Goal: Ask a question: Seek information or help from site administrators or community

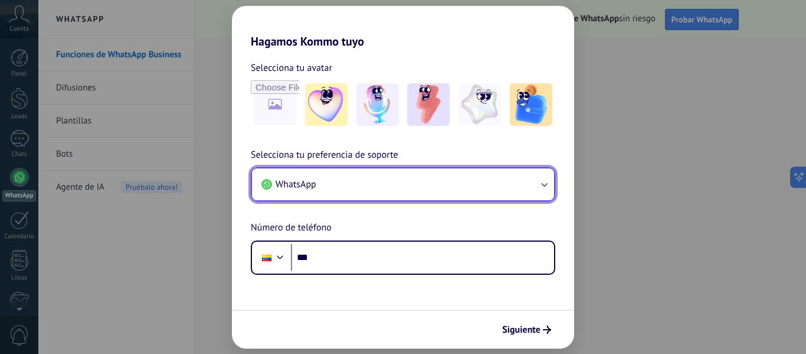
click at [538, 185] on button "WhatsApp" at bounding box center [403, 184] width 302 height 32
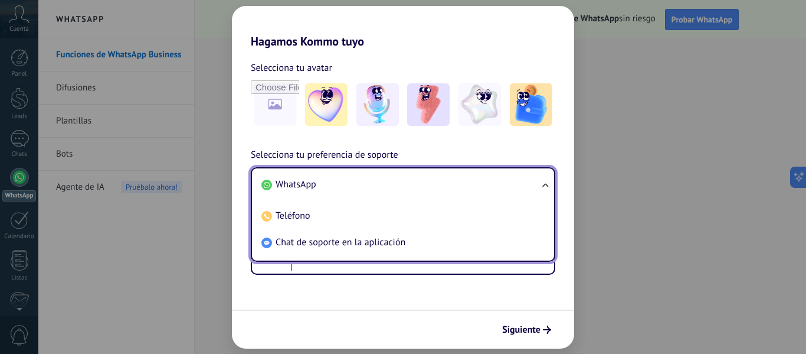
click at [546, 179] on ul "WhatsApp Teléfono Chat de soporte en la aplicación" at bounding box center [403, 214] width 305 height 94
